Goal: Find specific page/section: Find specific page/section

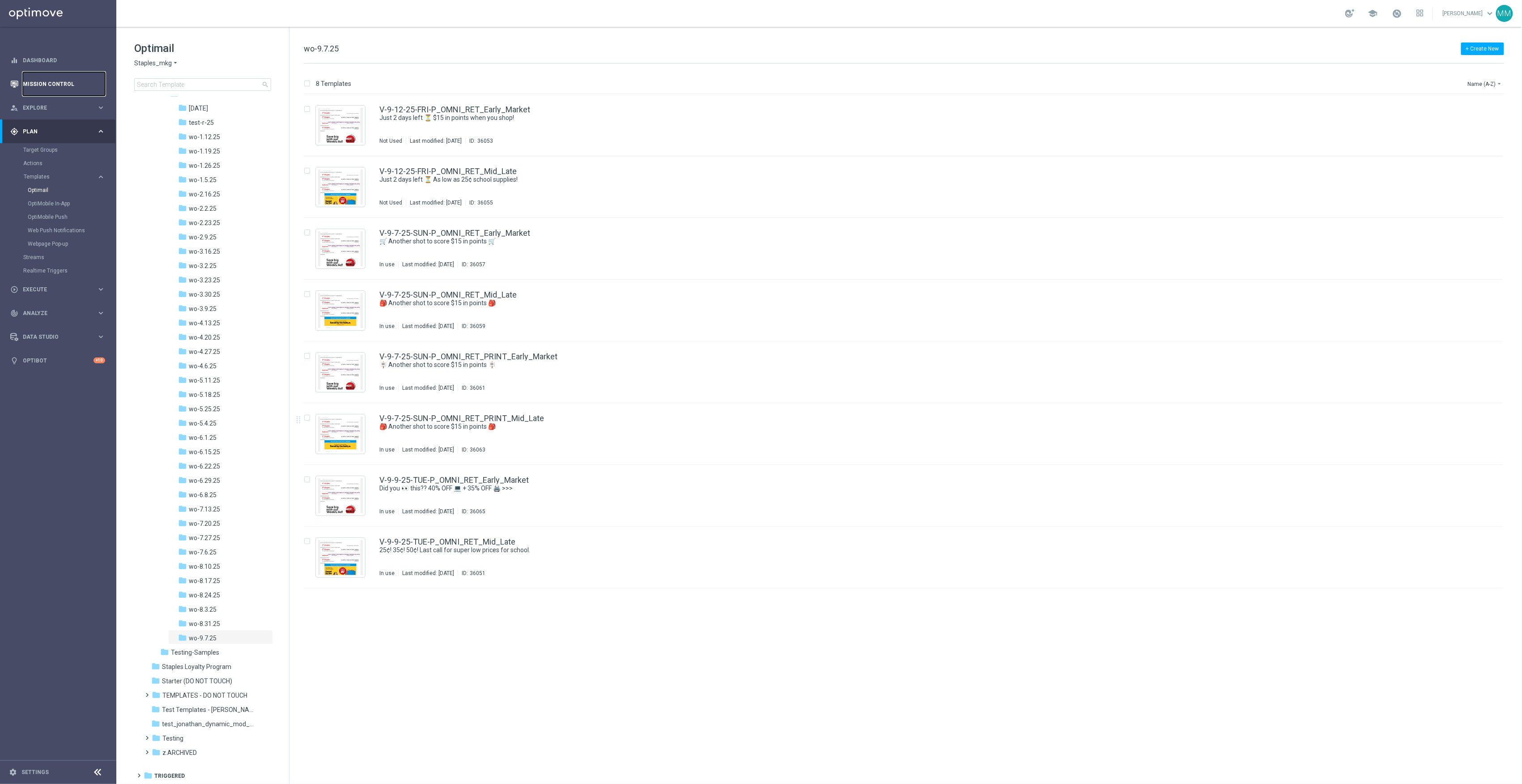
click at [34, 80] on link "Mission Control" at bounding box center [64, 84] width 82 height 24
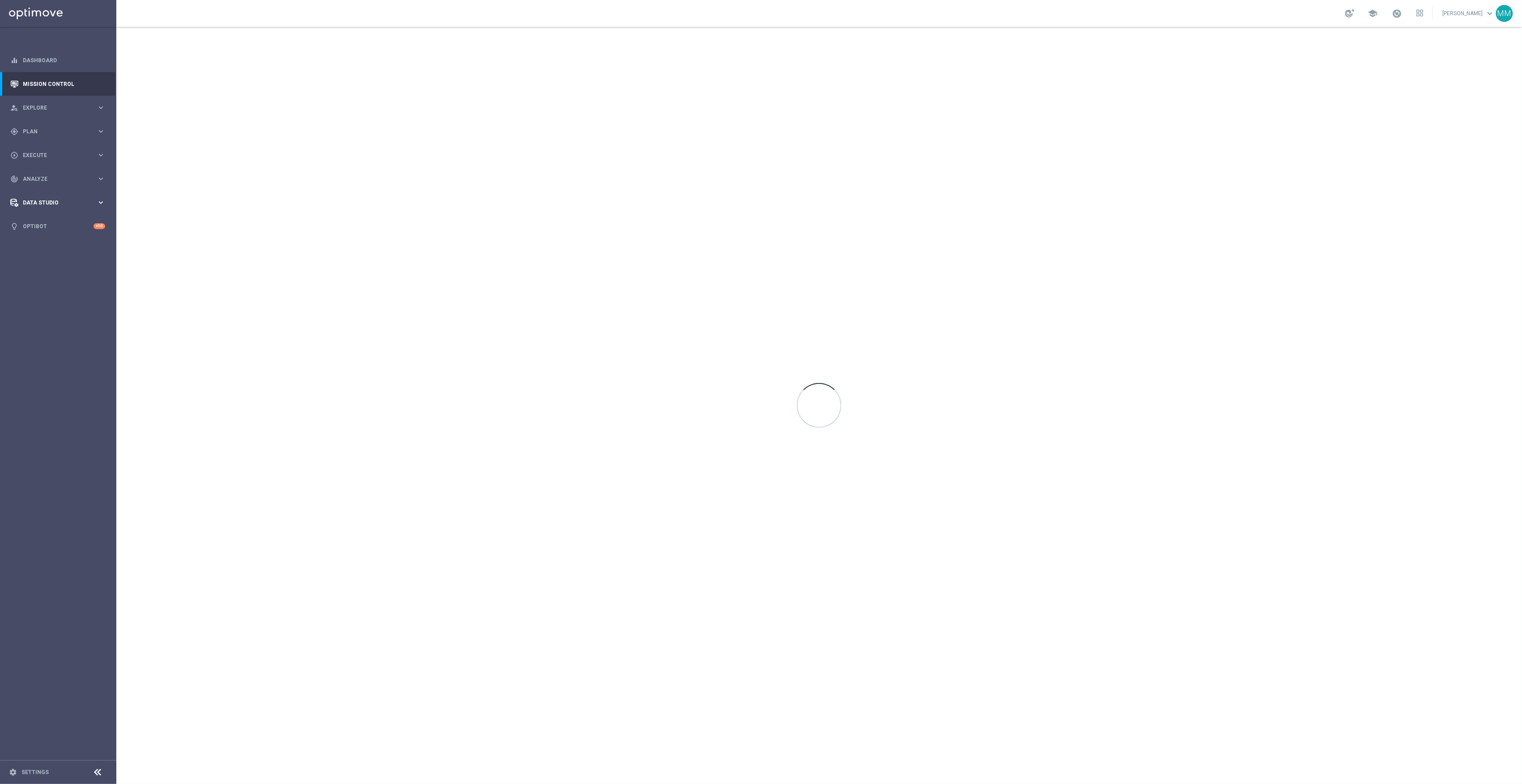
drag, startPoint x: 43, startPoint y: 153, endPoint x: 77, endPoint y: 197, distance: 55.6
click at [43, 153] on span "Execute" at bounding box center [60, 155] width 74 height 5
click at [51, 209] on div "track_changes Analyze" at bounding box center [53, 206] width 86 height 8
click at [48, 280] on div "Data Studio" at bounding box center [53, 283] width 86 height 8
click at [48, 174] on div "track_changes Analyze keyboard_arrow_right" at bounding box center [57, 178] width 115 height 24
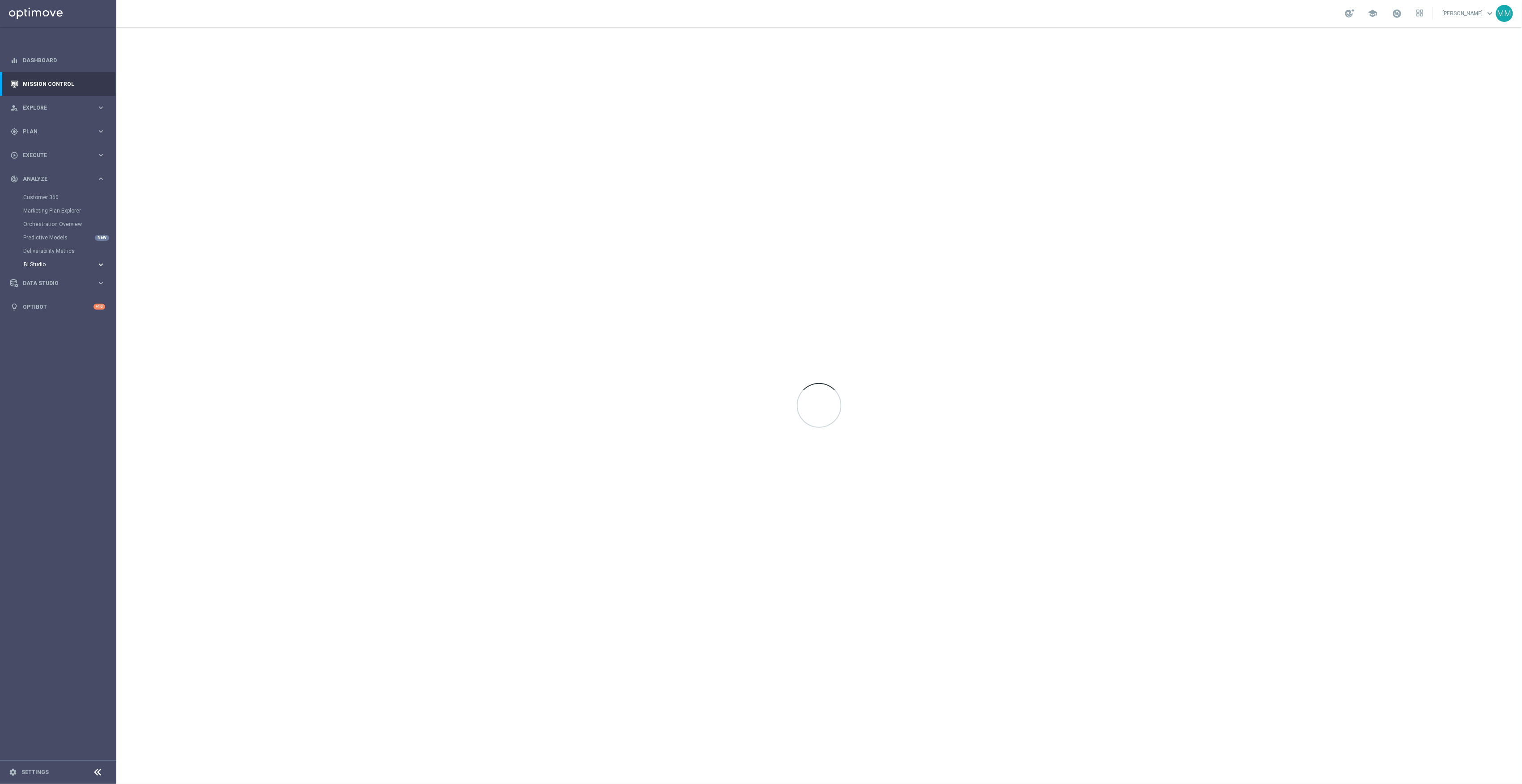
click at [44, 265] on span "BI Studio" at bounding box center [56, 264] width 64 height 5
click at [71, 317] on link "Push Baseline Matchback" at bounding box center [60, 318] width 66 height 7
